Goal: Feedback & Contribution: Submit feedback/report problem

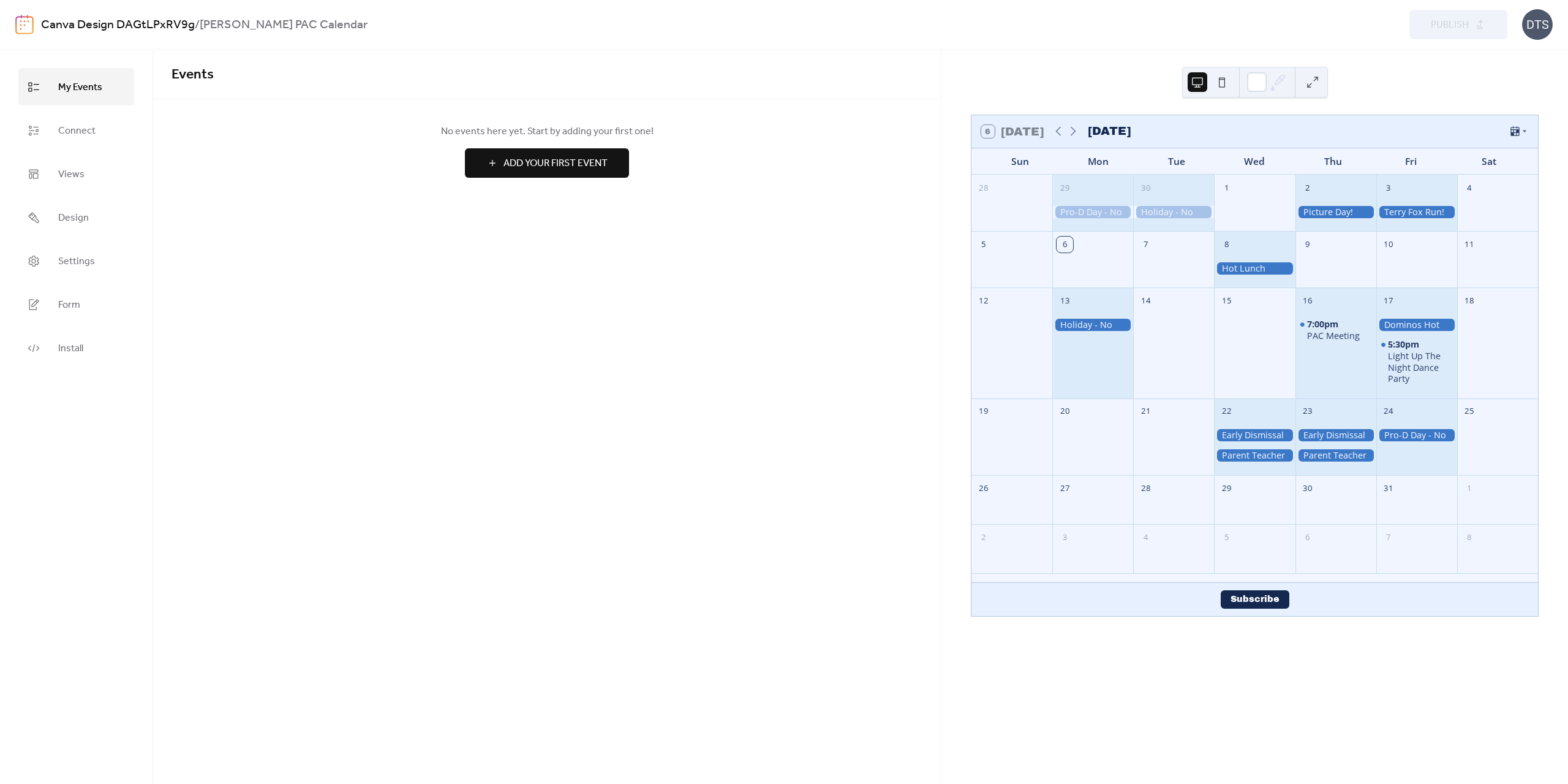
click at [75, 95] on span "My Events" at bounding box center [80, 87] width 44 height 19
click at [70, 256] on span "Settings" at bounding box center [76, 261] width 37 height 19
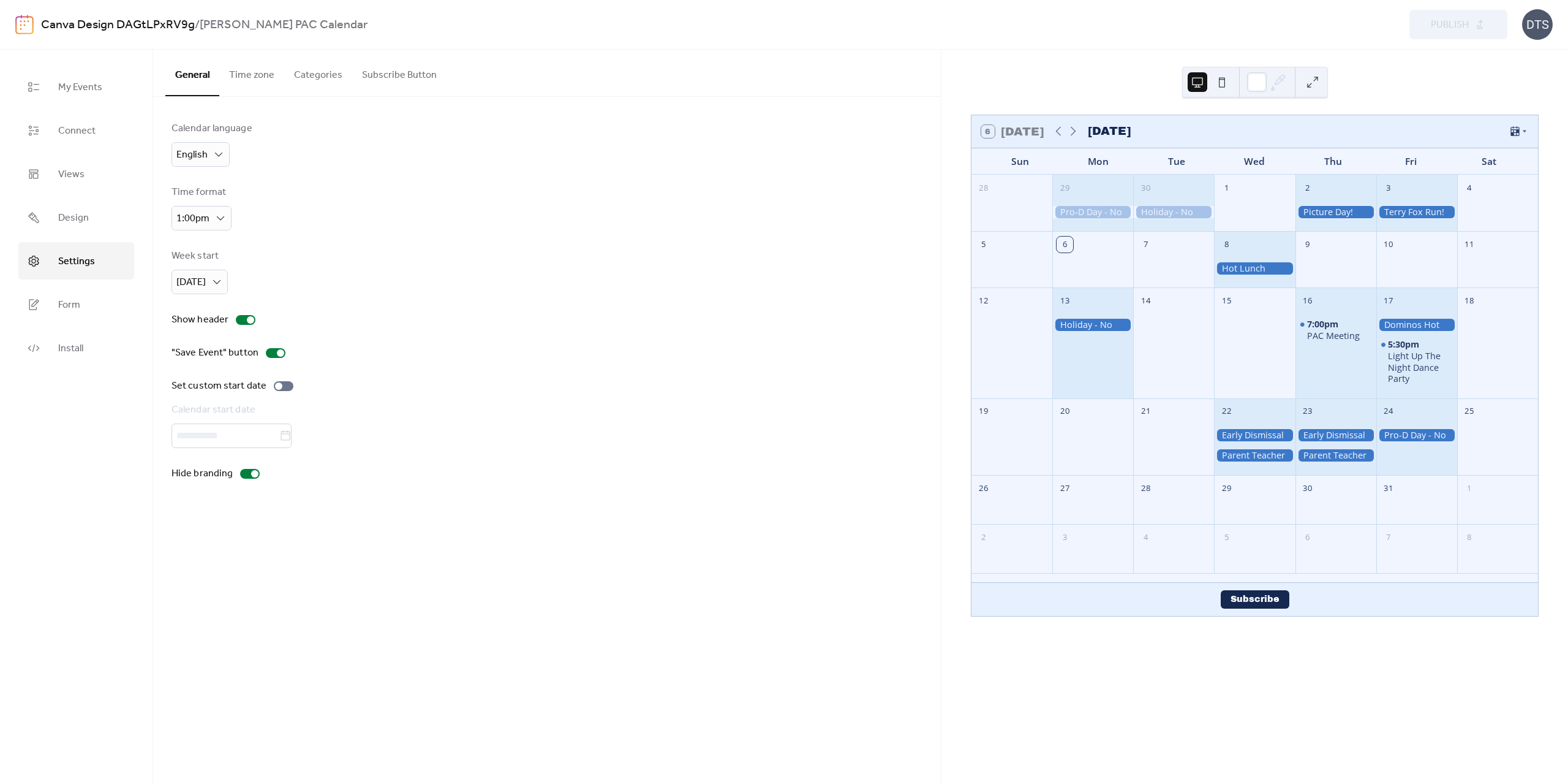
click at [261, 77] on button "Time zone" at bounding box center [252, 73] width 65 height 46
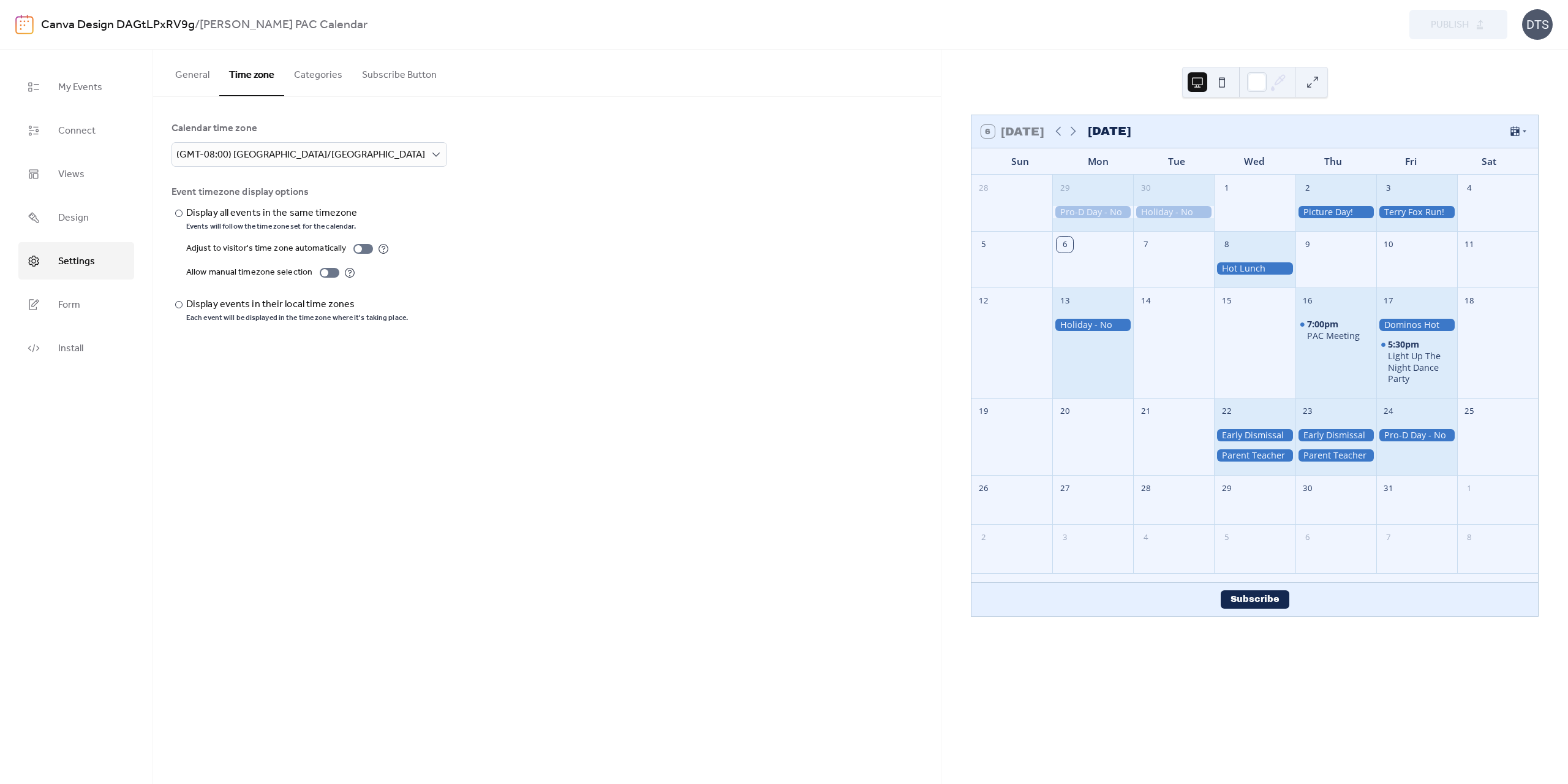
click at [321, 78] on button "Categories" at bounding box center [318, 73] width 68 height 46
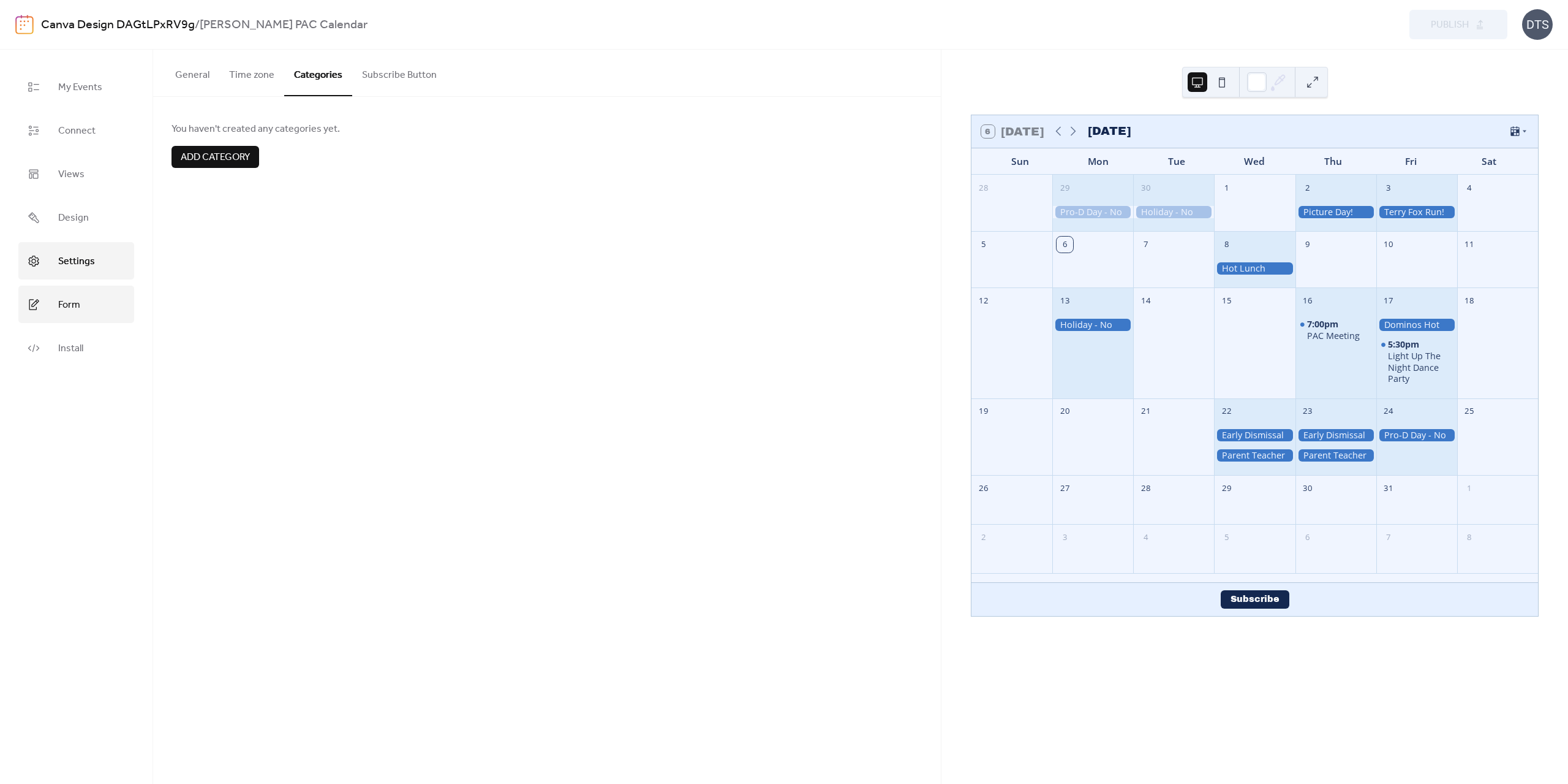
click at [74, 301] on span "Form" at bounding box center [69, 305] width 22 height 19
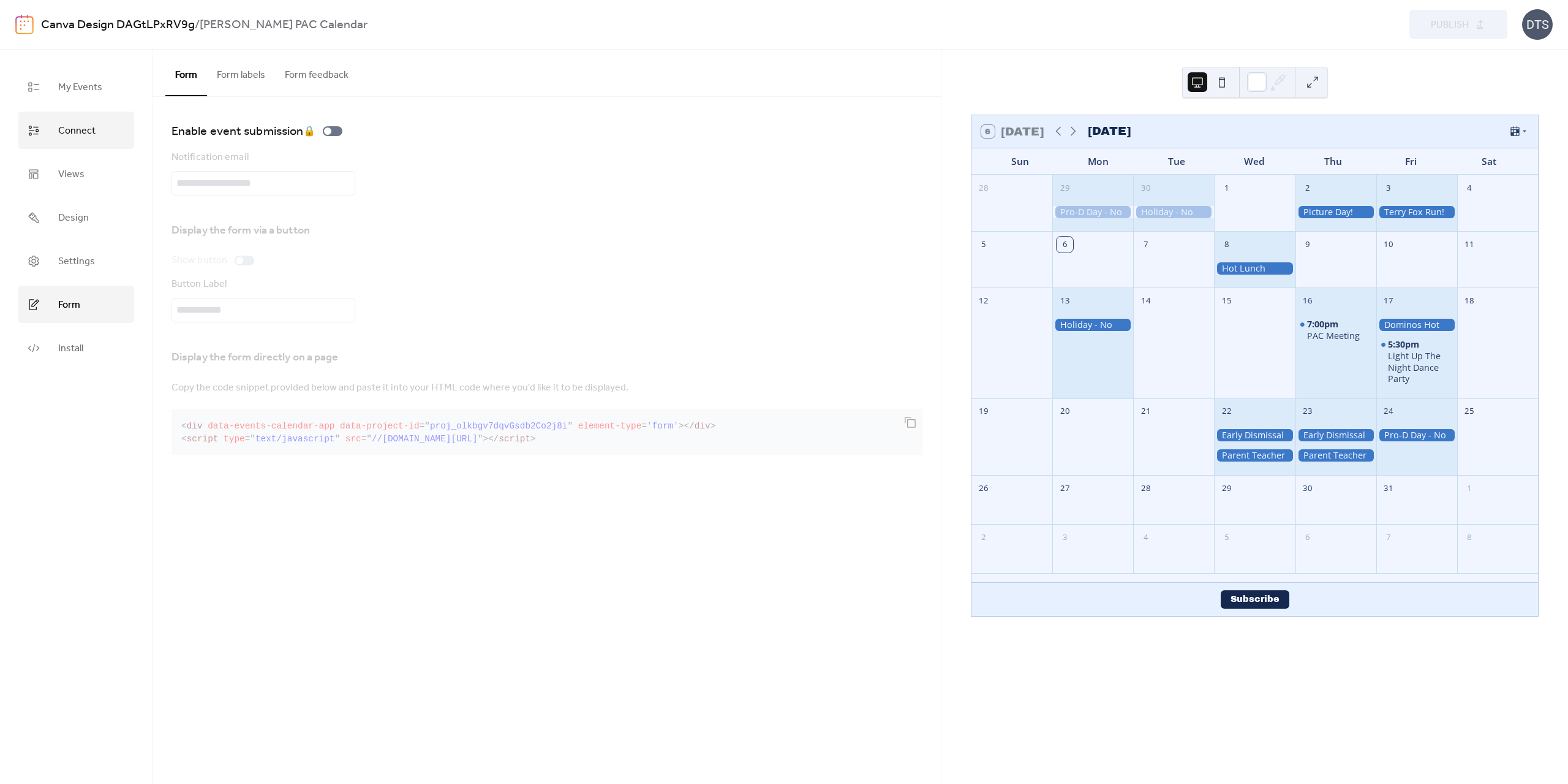
click at [83, 134] on span "Connect" at bounding box center [77, 131] width 38 height 19
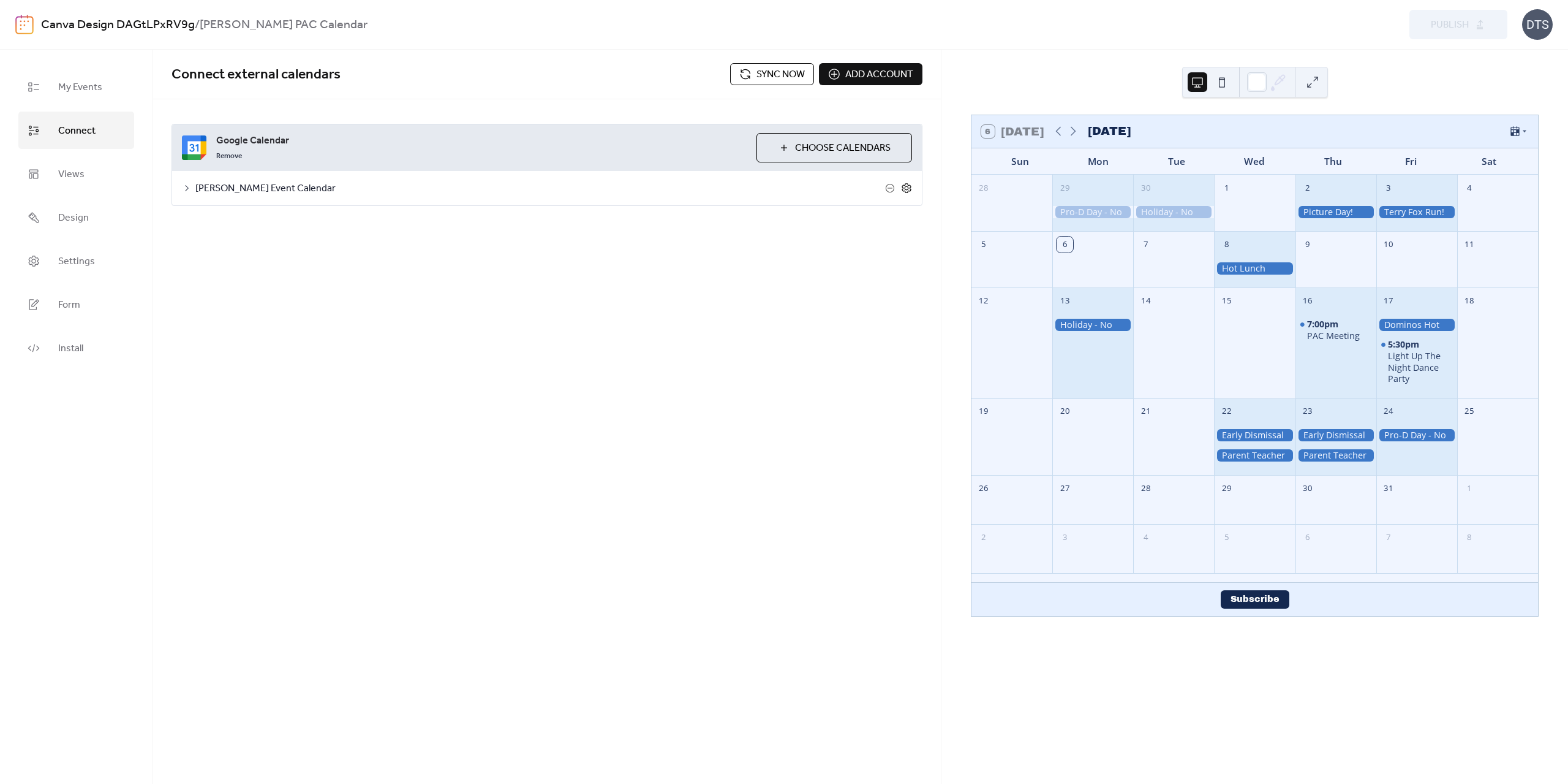
click at [908, 191] on icon at bounding box center [906, 188] width 9 height 10
click at [65, 262] on span "Settings" at bounding box center [76, 261] width 37 height 19
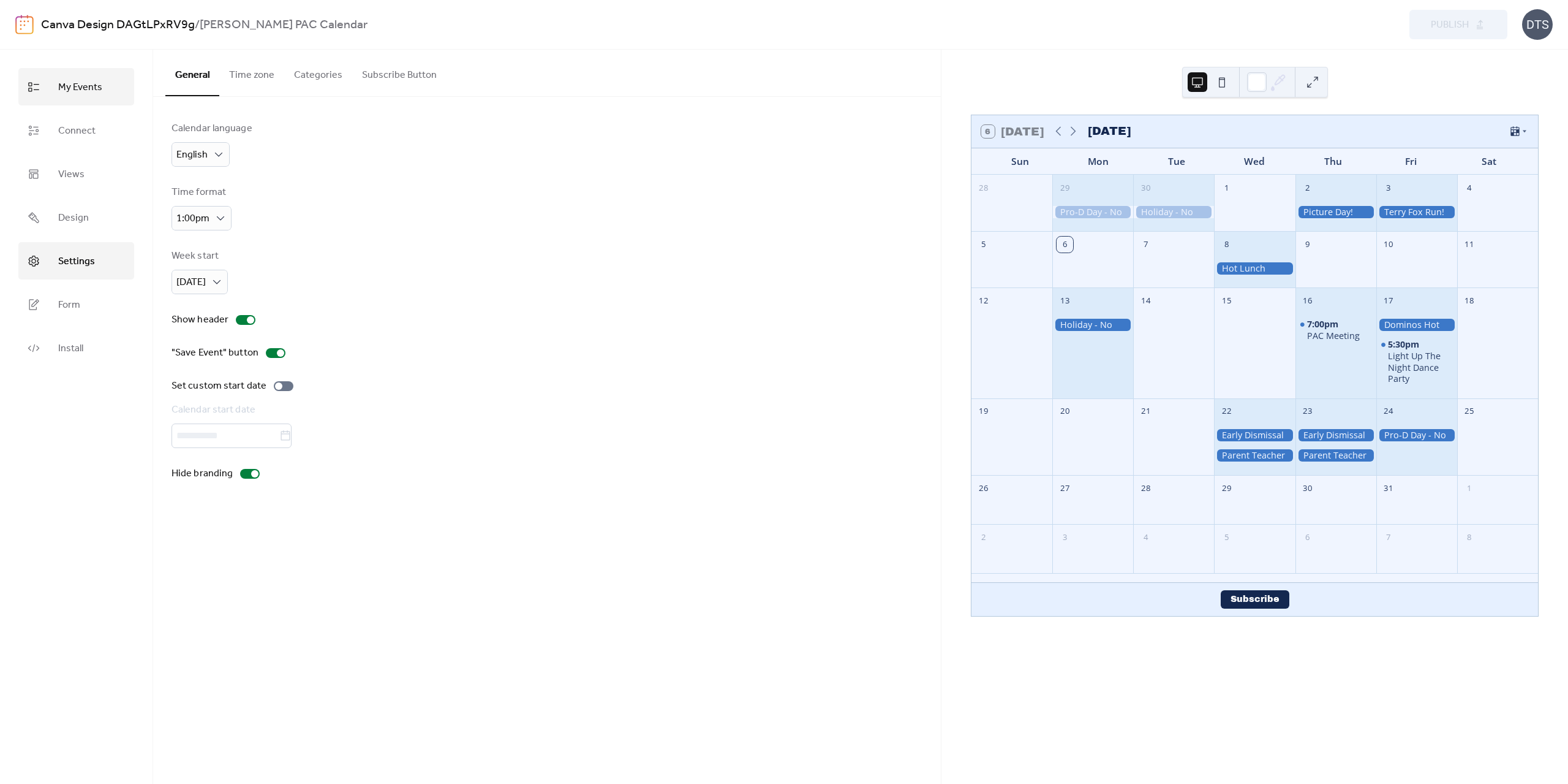
click at [78, 84] on span "My Events" at bounding box center [80, 87] width 44 height 19
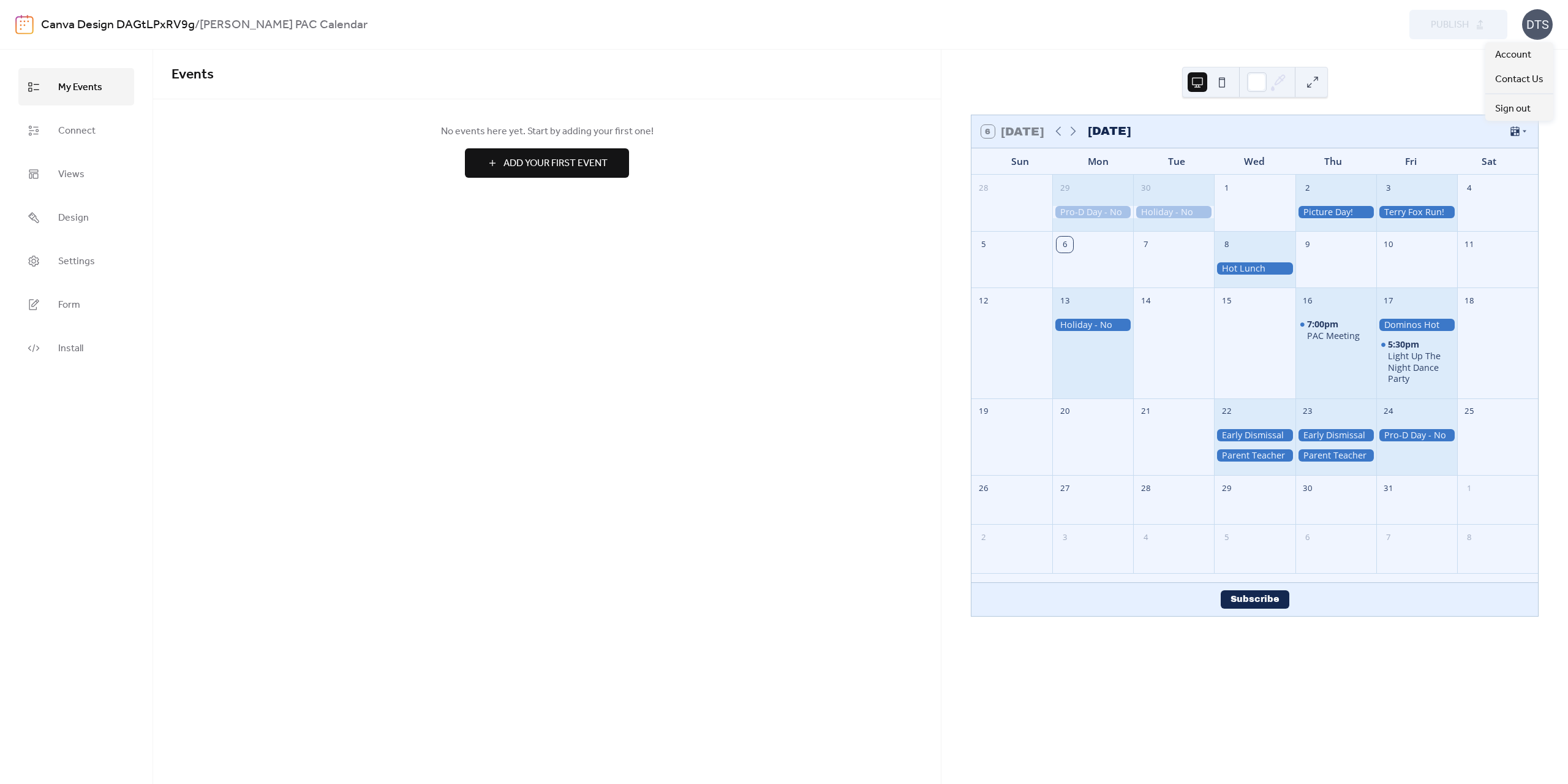
click at [1534, 28] on div "DTS" at bounding box center [1538, 24] width 31 height 31
click at [1521, 48] on span "Account" at bounding box center [1513, 56] width 36 height 15
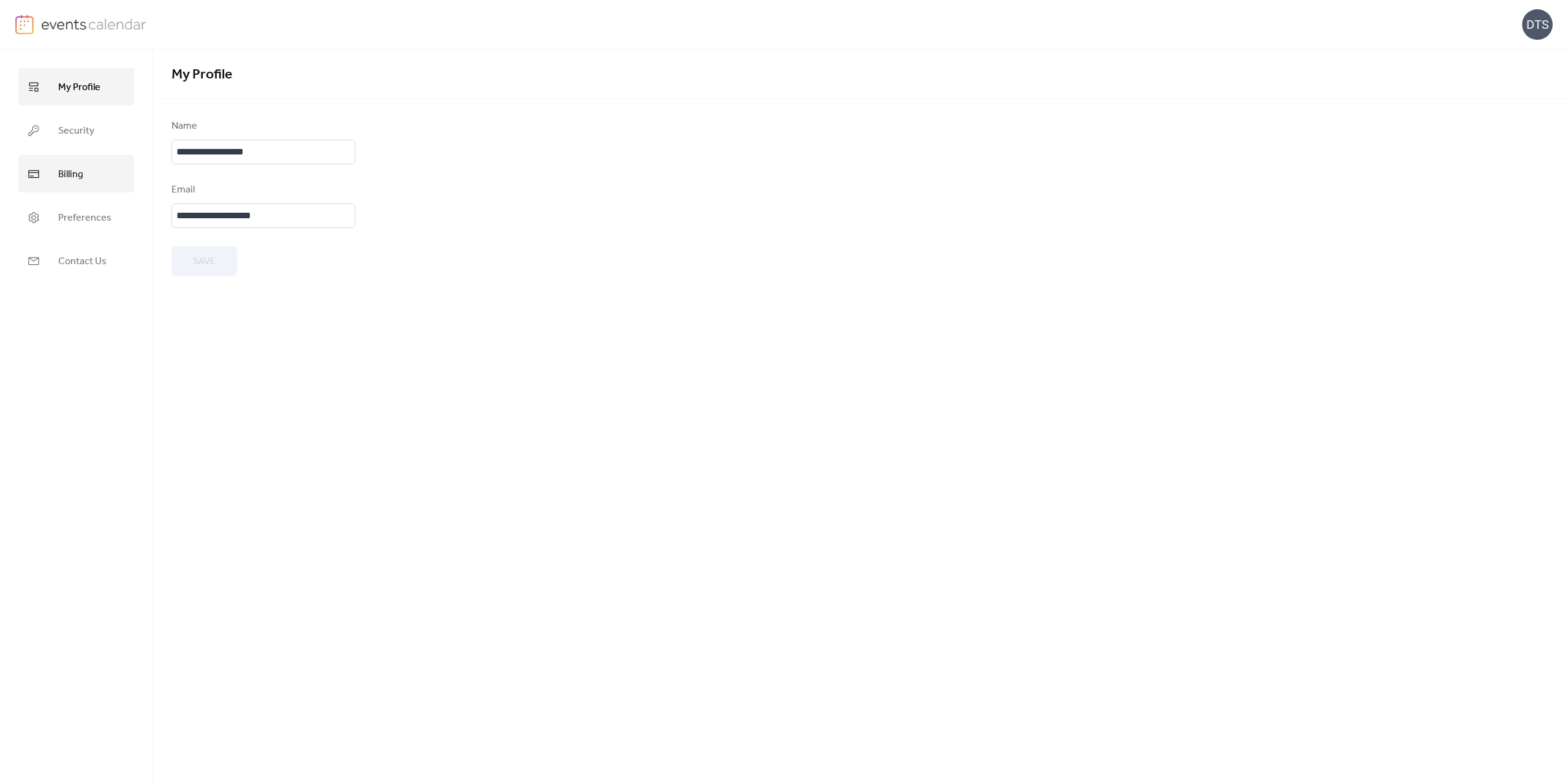
click at [82, 183] on span "Billing" at bounding box center [70, 174] width 25 height 19
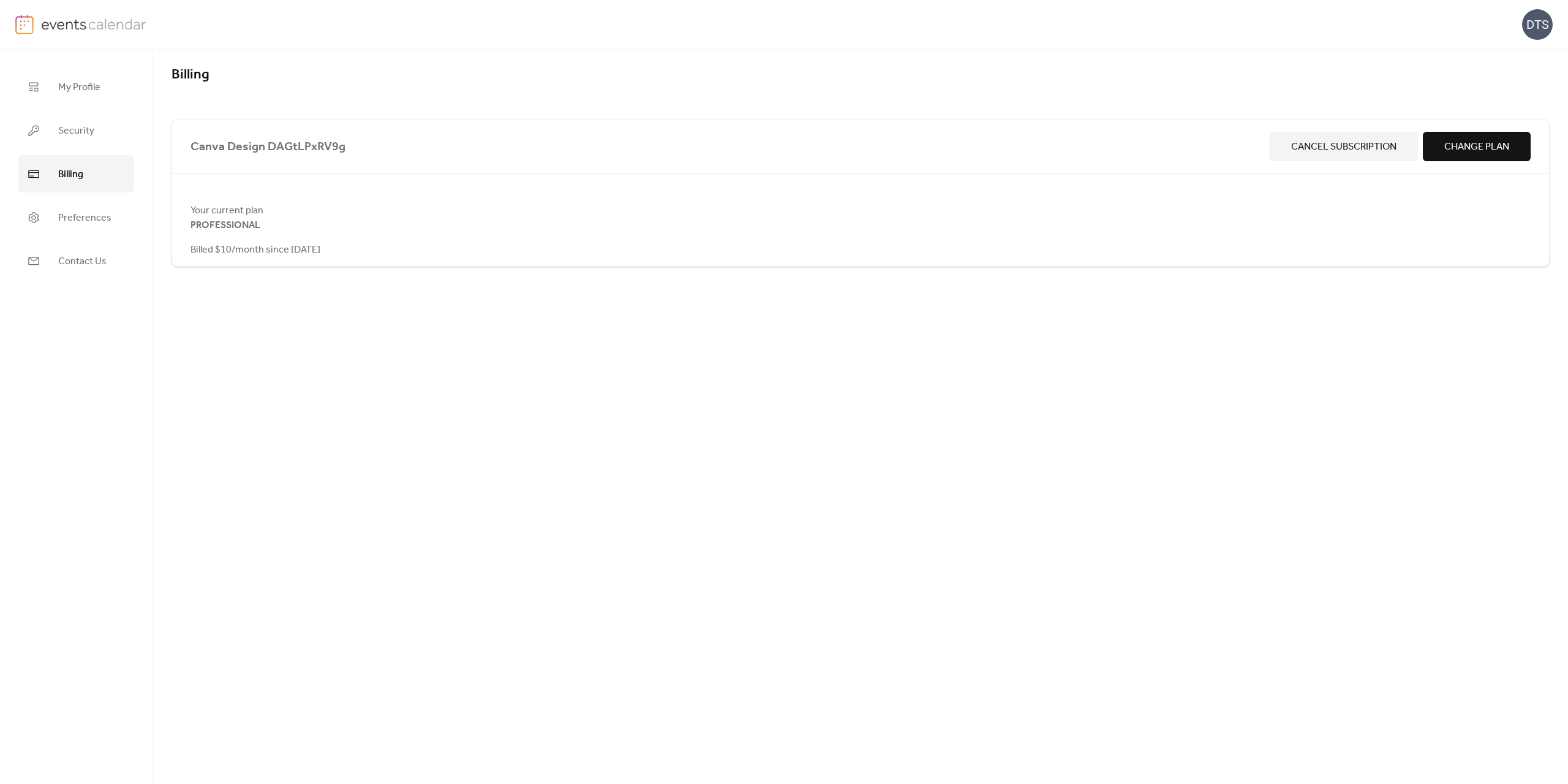
click at [224, 218] on span "PROFESSIONAL" at bounding box center [225, 225] width 70 height 15
click at [226, 243] on span "Billed $10/month since [DATE]" at bounding box center [255, 250] width 130 height 15
click at [210, 209] on span "Your current plan" at bounding box center [860, 211] width 1340 height 15
drag, startPoint x: 202, startPoint y: 252, endPoint x: 247, endPoint y: 254, distance: 45.0
click at [206, 252] on span "Billed $10/month since [DATE]" at bounding box center [255, 250] width 130 height 15
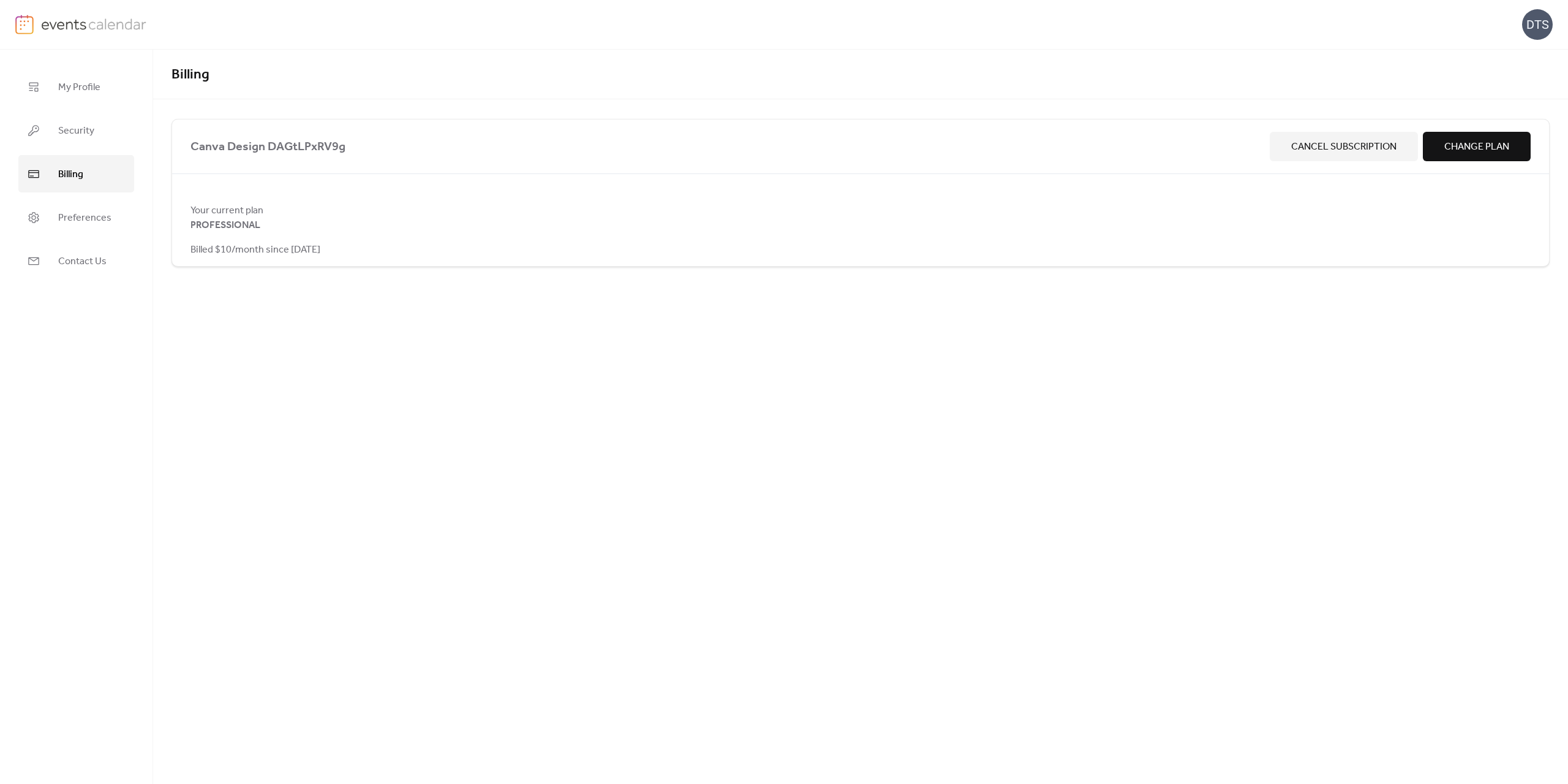
click at [295, 257] on span "Billed $10/month since [DATE]" at bounding box center [255, 250] width 130 height 15
click at [350, 249] on div "Your current plan PROFESSIONAL Billed $10/month since [DATE]" at bounding box center [860, 229] width 1377 height 54
click at [268, 150] on span "Canva Design DAGtLPxRV9g" at bounding box center [727, 147] width 1075 height 20
click at [80, 221] on span "Preferences" at bounding box center [84, 217] width 53 height 19
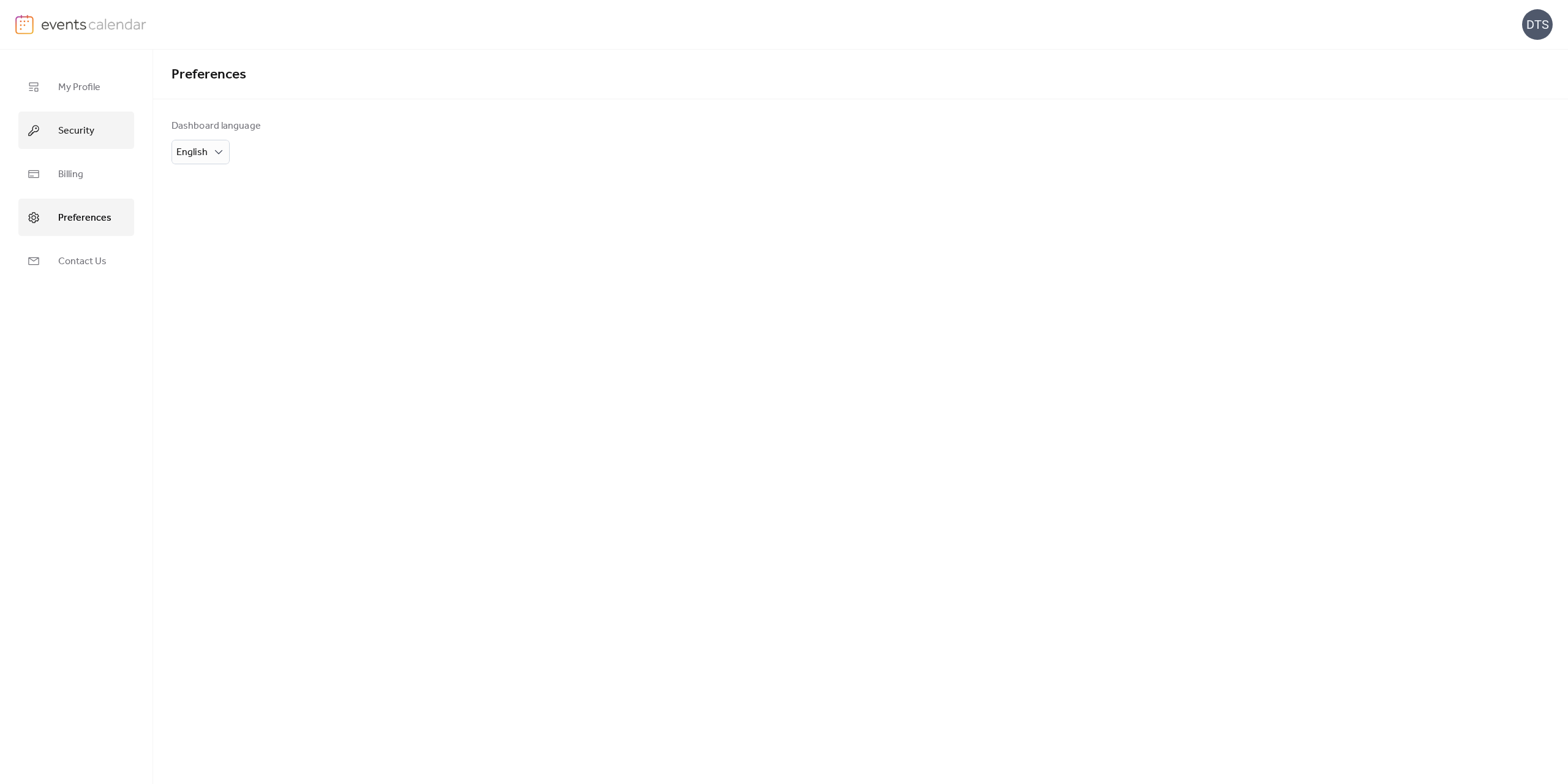
click at [58, 134] on span "Security" at bounding box center [76, 131] width 36 height 19
click at [71, 91] on span "My Profile" at bounding box center [79, 87] width 42 height 19
click at [74, 127] on span "Security" at bounding box center [76, 131] width 36 height 19
click at [68, 168] on span "Billing" at bounding box center [70, 174] width 25 height 19
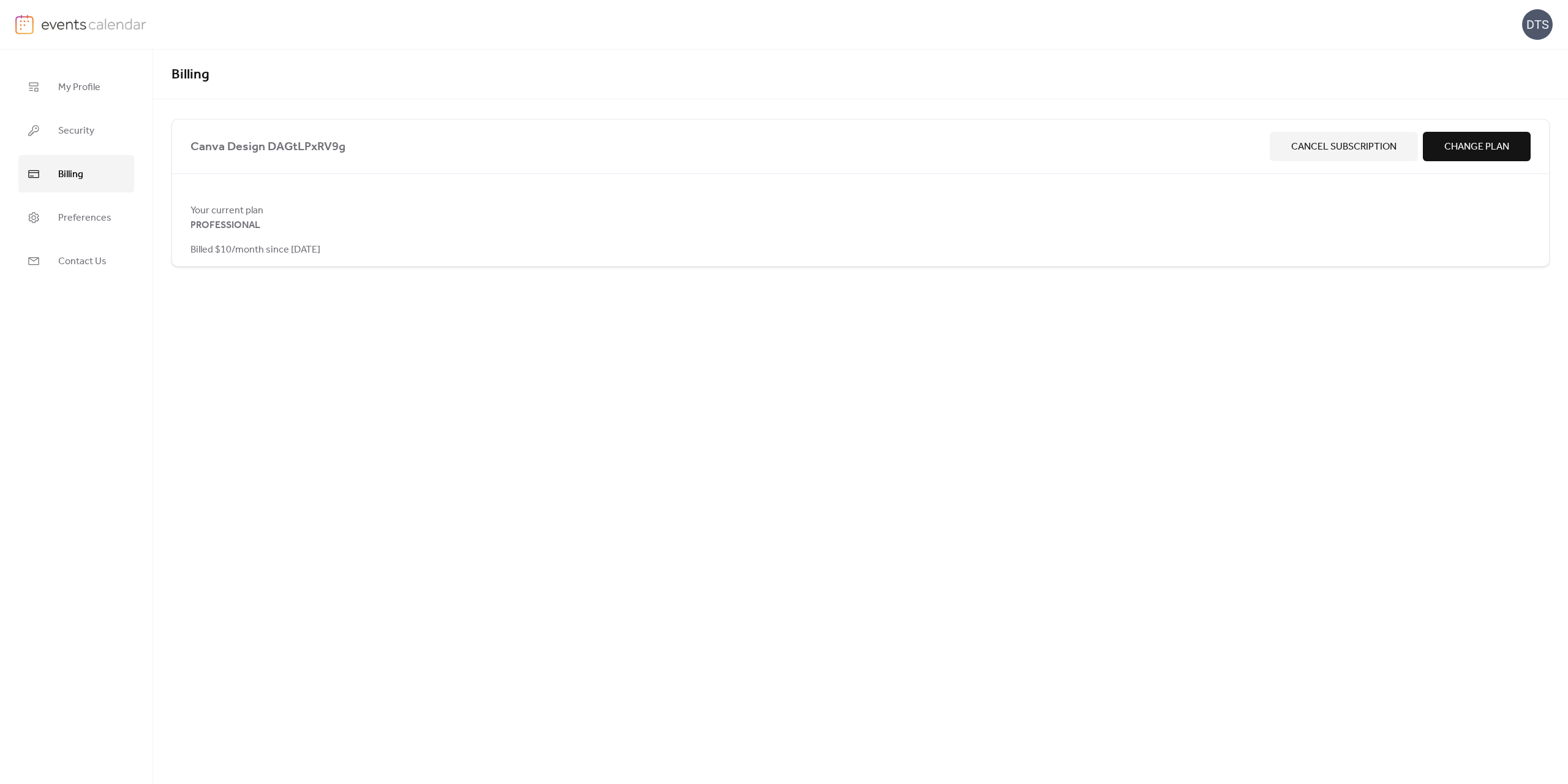
click at [1485, 146] on span "Change Plan" at bounding box center [1477, 147] width 65 height 15
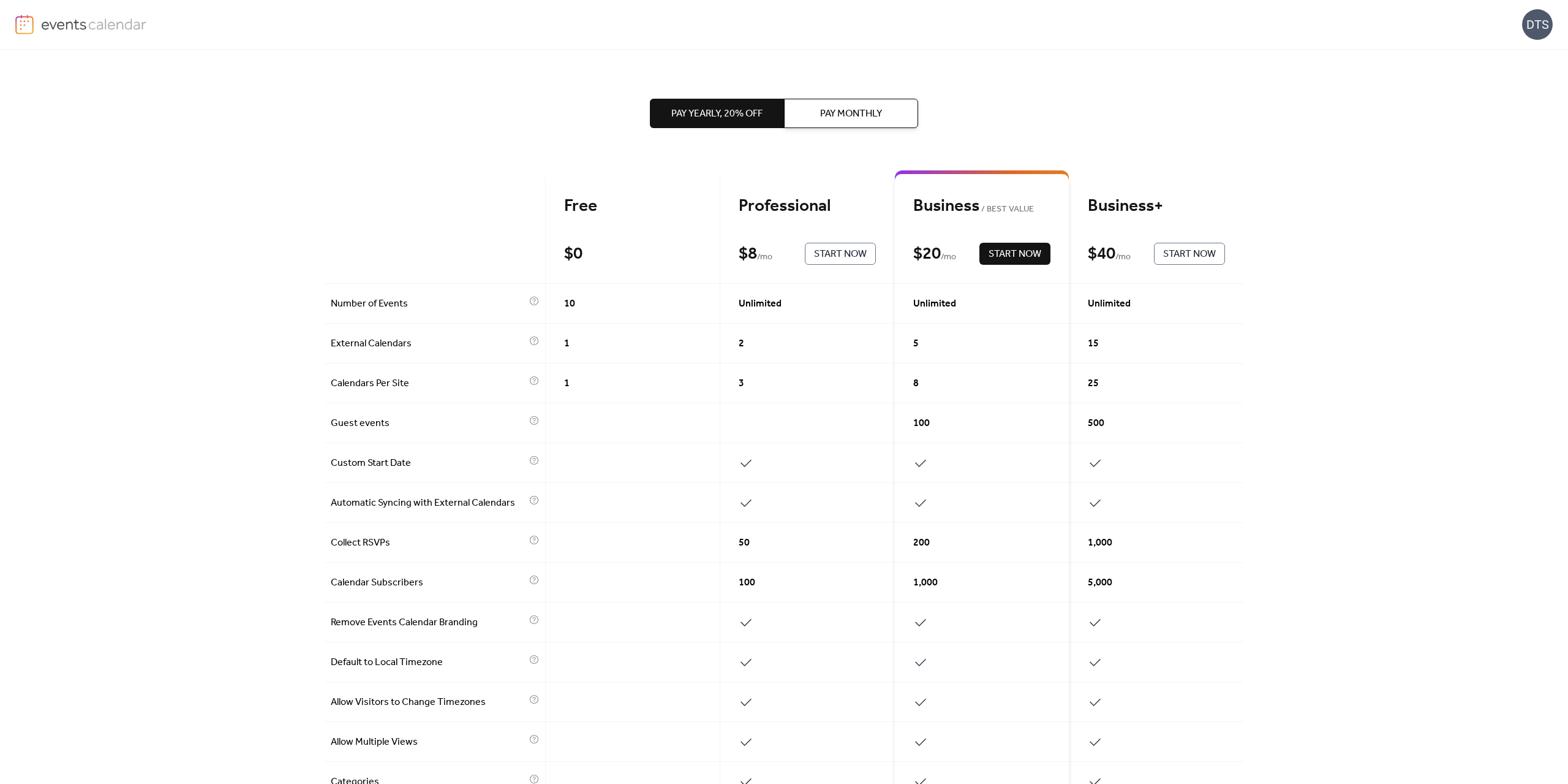
click at [1348, 204] on div "Pay Yearly, 20% off Pay Monthly Free $ 0 Start Now Professional $ 8 / mo Start …" at bounding box center [784, 416] width 1568 height 734
click at [1543, 21] on div "DTS" at bounding box center [1538, 24] width 31 height 31
click at [1504, 59] on span "Account" at bounding box center [1513, 56] width 36 height 15
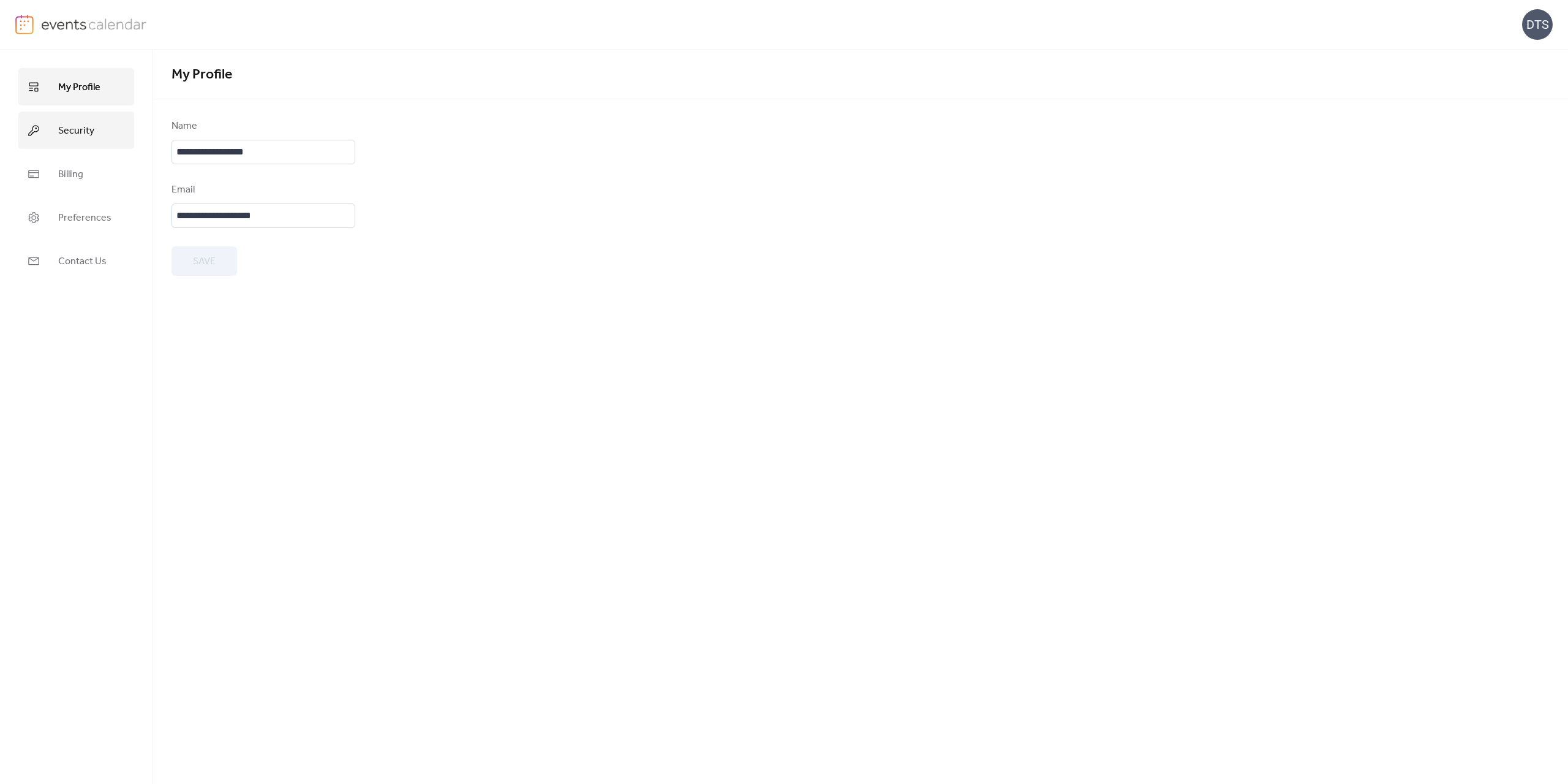
click at [70, 131] on span "Security" at bounding box center [76, 131] width 36 height 19
click at [64, 167] on span "Billing" at bounding box center [70, 174] width 25 height 19
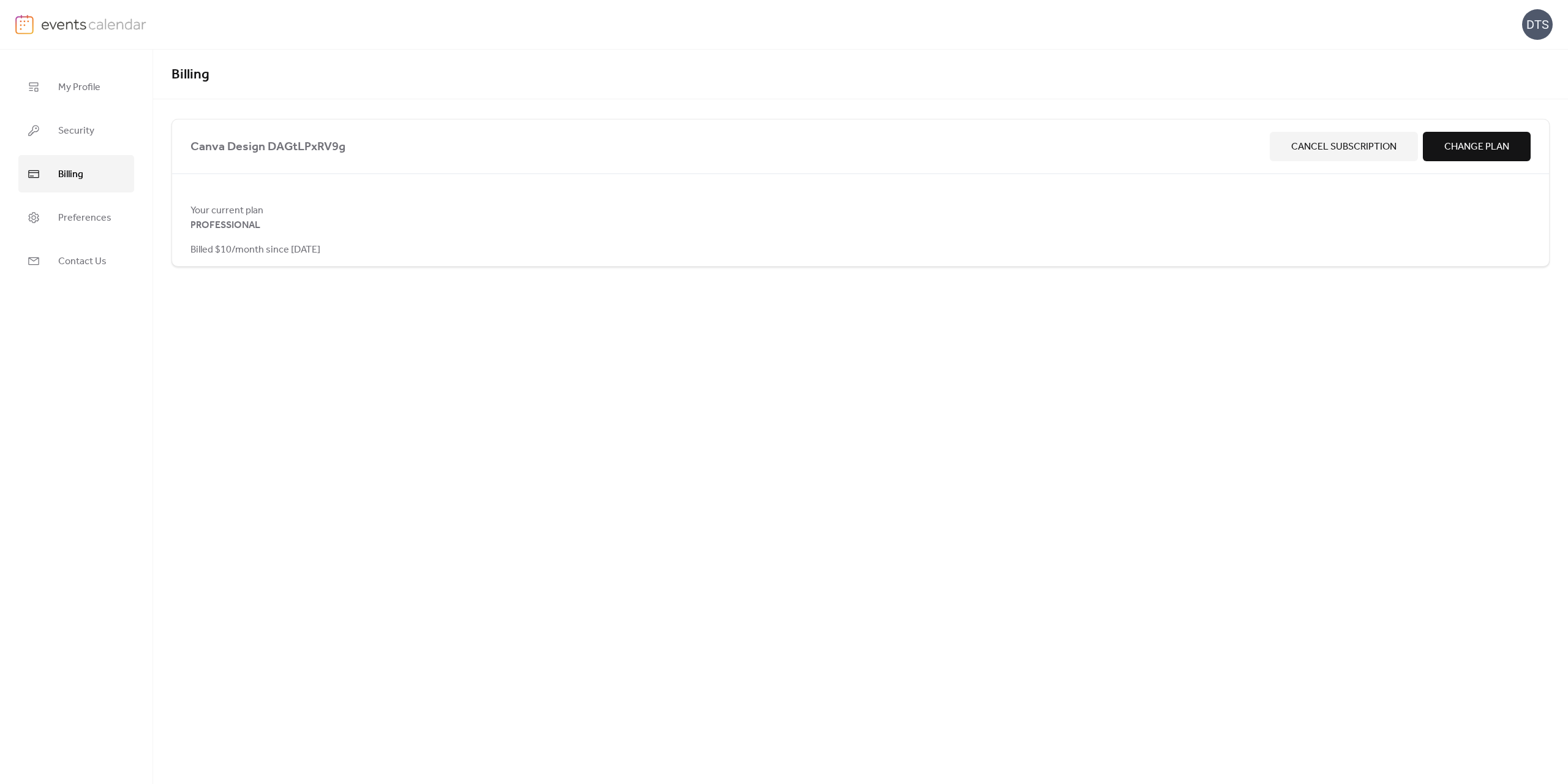
click at [267, 145] on span "Canva Design DAGtLPxRV9g" at bounding box center [727, 147] width 1075 height 20
click at [293, 152] on span "Canva Design DAGtLPxRV9g" at bounding box center [727, 147] width 1075 height 20
click at [212, 215] on span "Your current plan" at bounding box center [860, 211] width 1340 height 15
click at [232, 245] on span "Billed $10/month since [DATE]" at bounding box center [255, 250] width 130 height 15
drag, startPoint x: 313, startPoint y: 254, endPoint x: 335, endPoint y: 255, distance: 22.0
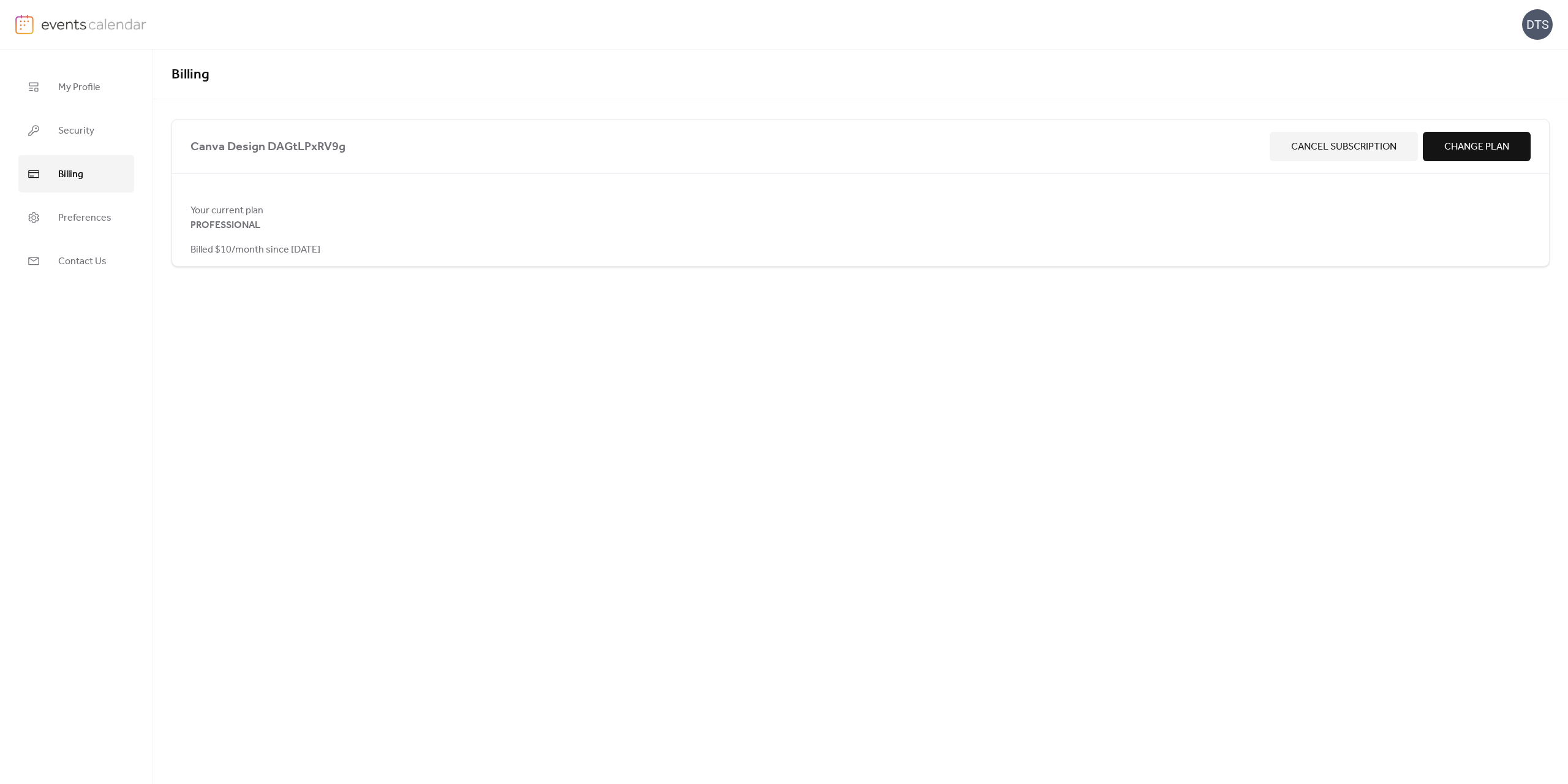
click at [314, 254] on span "Billed $10/month since [DATE]" at bounding box center [255, 250] width 130 height 15
click at [362, 254] on div "Your current plan PROFESSIONAL Billed $10/month since [DATE]" at bounding box center [860, 229] width 1377 height 54
click at [331, 353] on div "Billing Canva Design DAGtLPxRV9g Cancel Subscription Change Plan Your current p…" at bounding box center [861, 416] width 1415 height 734
click at [78, 220] on span "Preferences" at bounding box center [84, 217] width 53 height 19
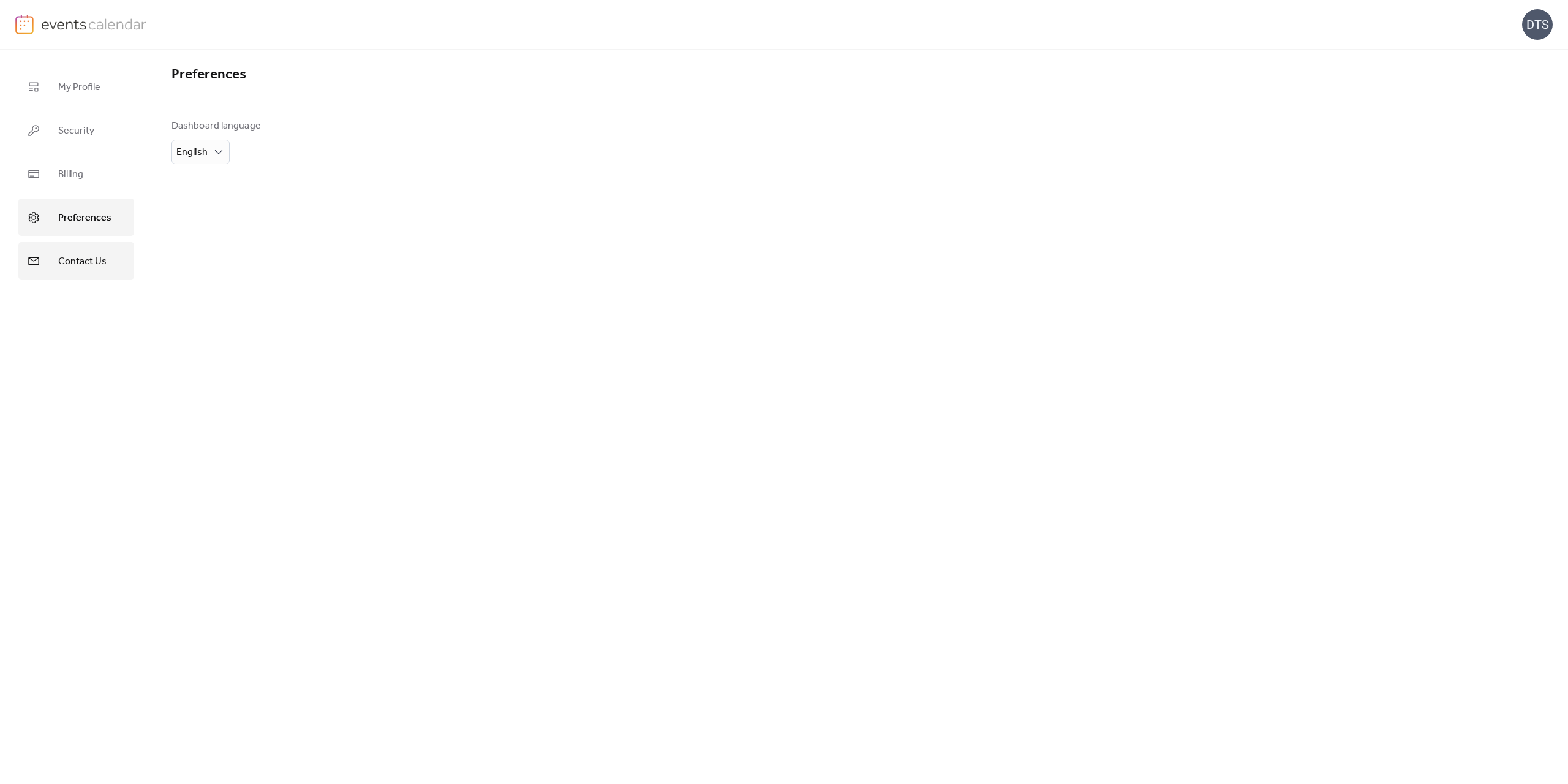
click at [68, 258] on span "Contact Us" at bounding box center [82, 261] width 48 height 19
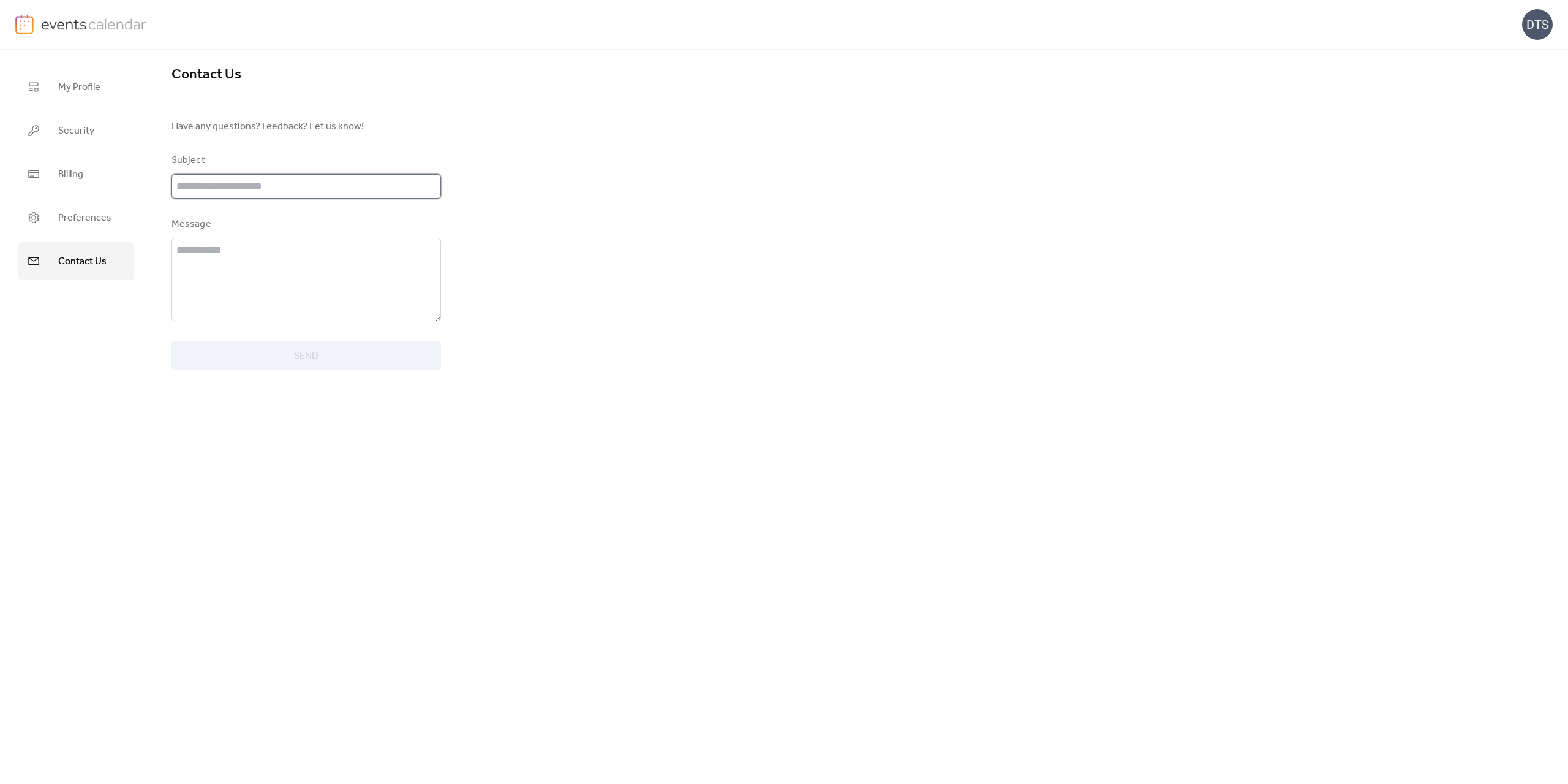
click at [246, 187] on input "text" at bounding box center [306, 186] width 269 height 24
type input "********"
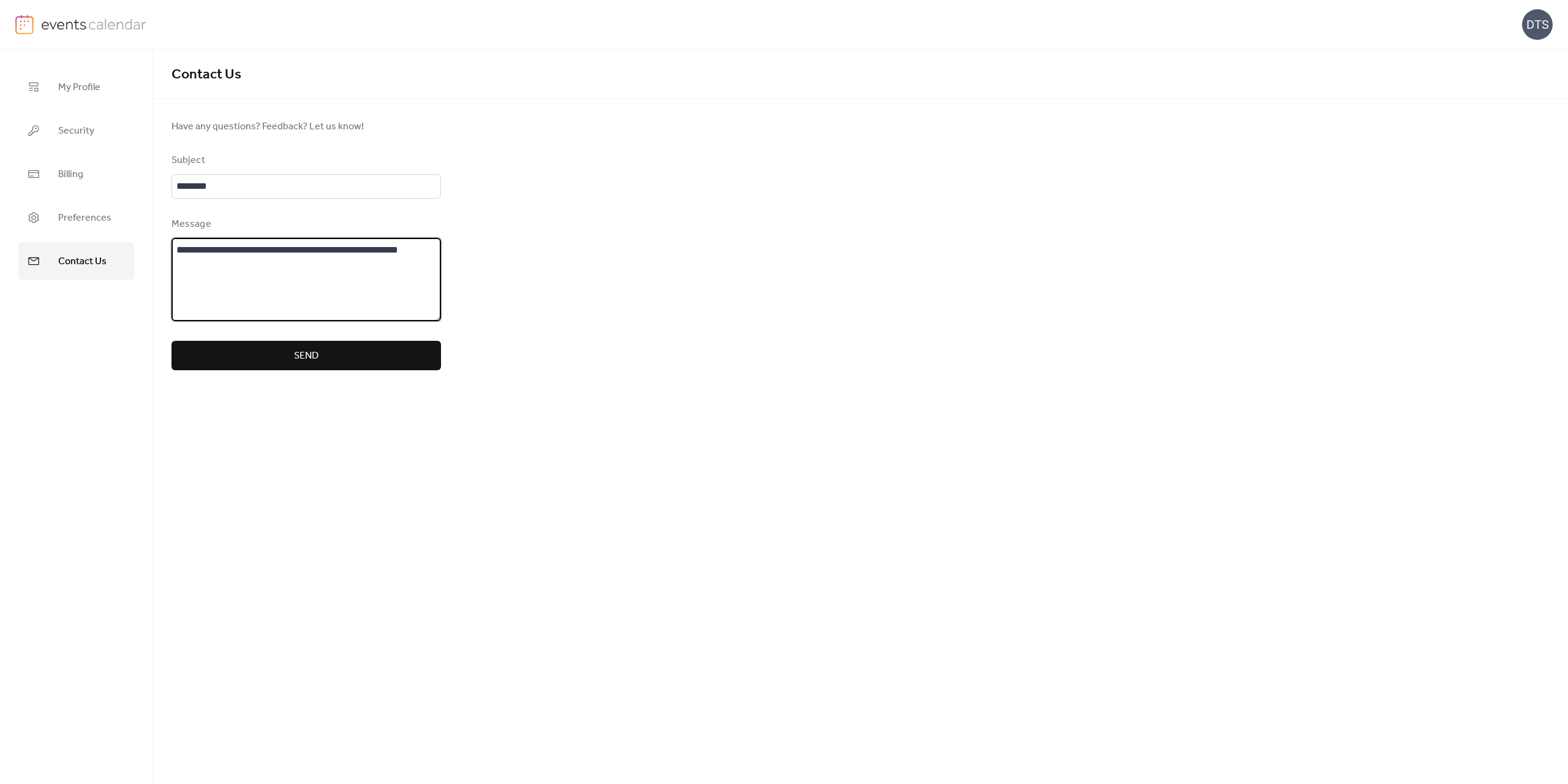
type textarea "**********"
click at [309, 358] on span "Send" at bounding box center [306, 356] width 24 height 15
